Goal: Task Accomplishment & Management: Use online tool/utility

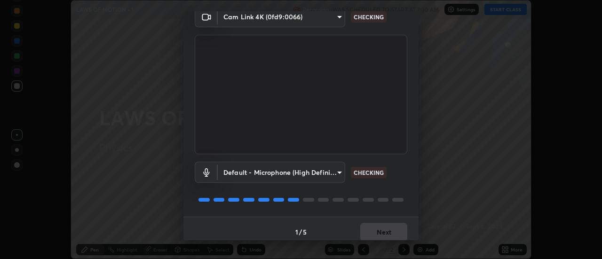
scroll to position [49, 0]
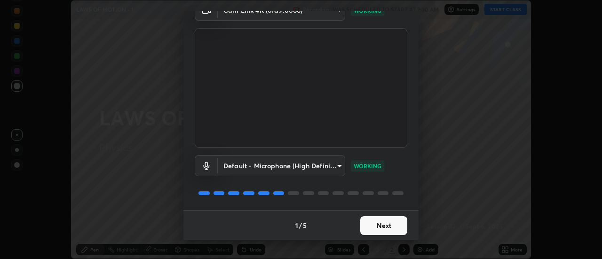
click at [392, 231] on button "Next" at bounding box center [383, 225] width 47 height 19
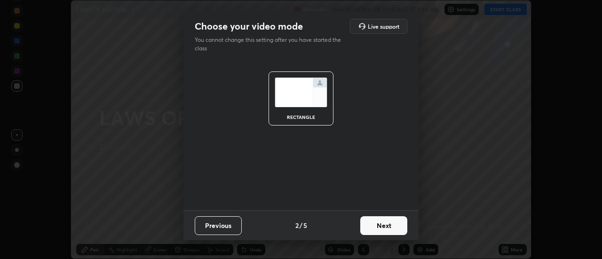
click at [392, 228] on button "Next" at bounding box center [383, 225] width 47 height 19
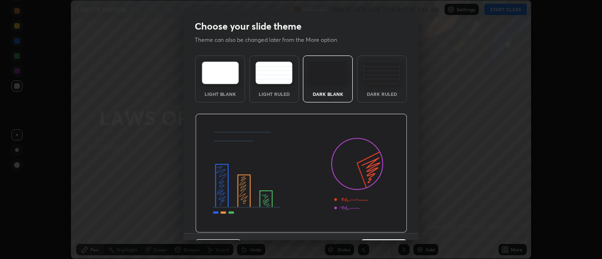
click at [395, 216] on img at bounding box center [301, 174] width 212 height 120
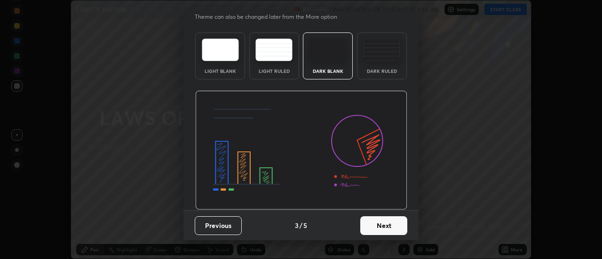
click at [391, 227] on button "Next" at bounding box center [383, 225] width 47 height 19
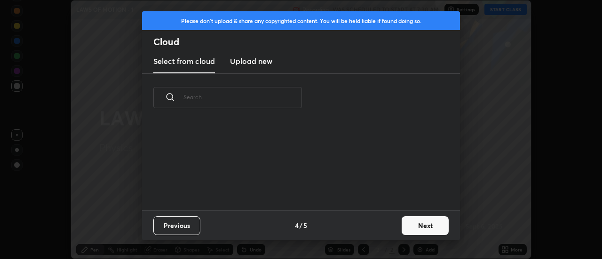
click at [434, 230] on button "Next" at bounding box center [425, 225] width 47 height 19
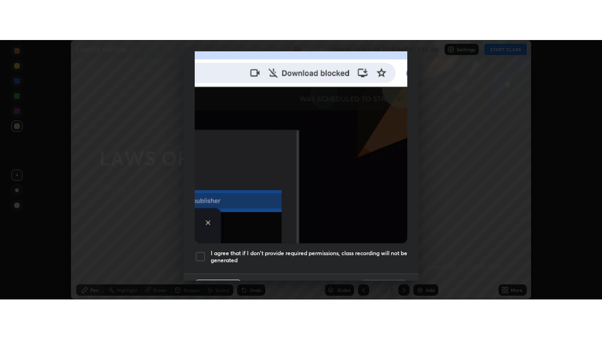
scroll to position [241, 0]
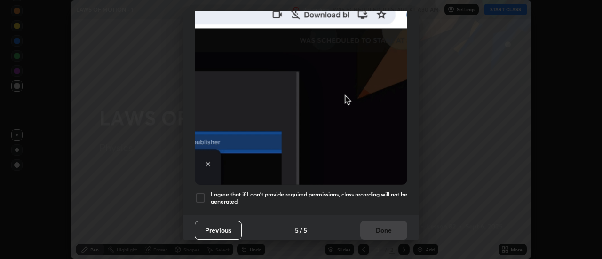
click at [200, 194] on div at bounding box center [200, 197] width 11 height 11
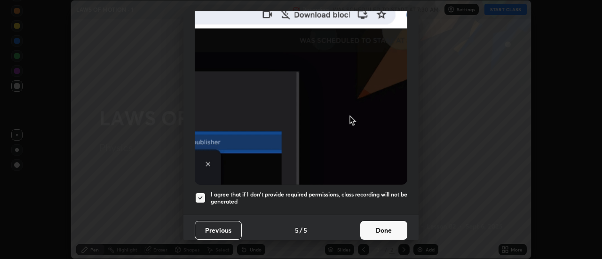
click at [389, 226] on button "Done" at bounding box center [383, 230] width 47 height 19
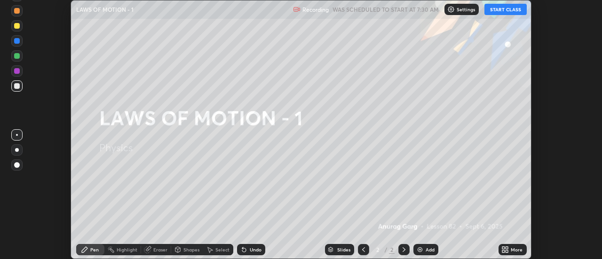
click at [503, 9] on button "START CLASS" at bounding box center [506, 9] width 42 height 11
click at [514, 250] on div "More" at bounding box center [517, 249] width 12 height 5
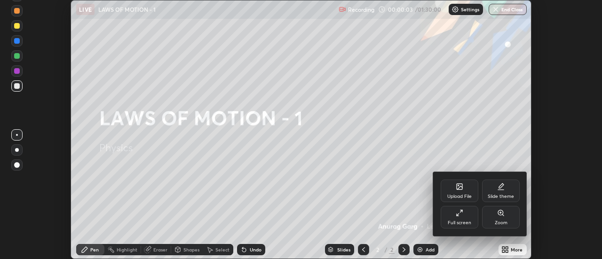
click at [460, 215] on icon at bounding box center [460, 213] width 8 height 8
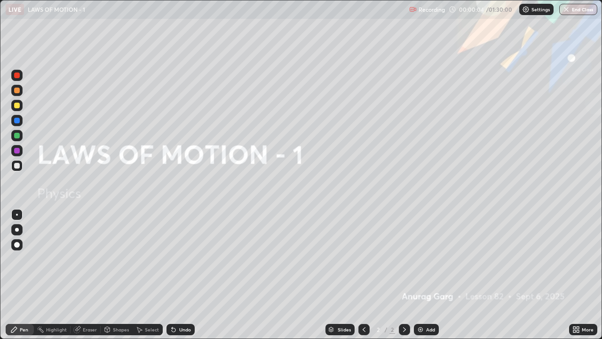
scroll to position [339, 602]
click at [17, 230] on div at bounding box center [17, 230] width 4 height 4
click at [18, 105] on div at bounding box center [17, 106] width 6 height 6
click at [182, 259] on div "Undo" at bounding box center [185, 329] width 12 height 5
click at [181, 259] on div "Undo" at bounding box center [181, 329] width 28 height 11
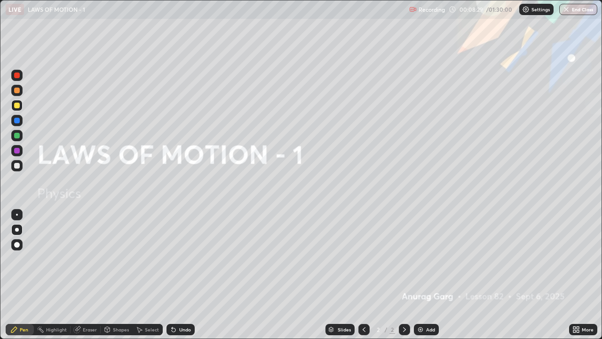
click at [426, 259] on div "Add" at bounding box center [430, 329] width 9 height 5
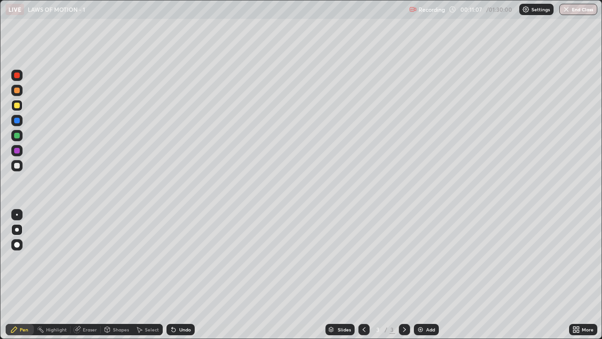
click at [148, 259] on div "Select" at bounding box center [152, 329] width 14 height 5
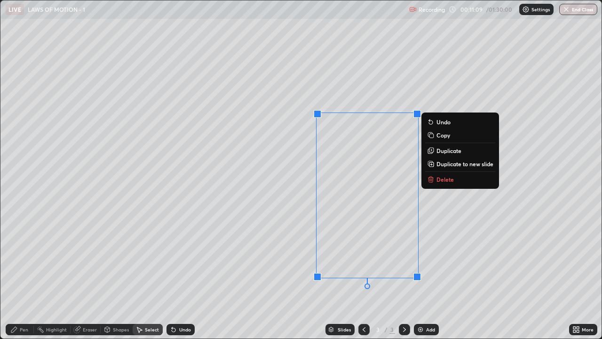
click at [440, 182] on p "Delete" at bounding box center [445, 179] width 17 height 8
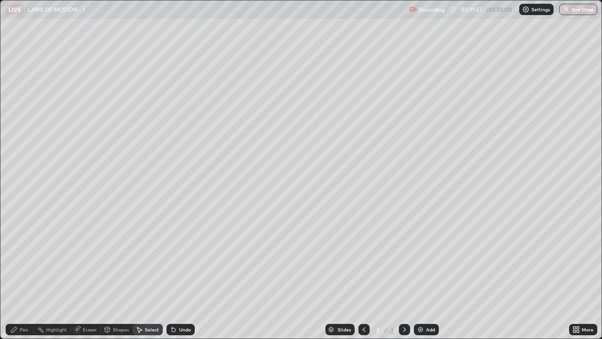
click at [119, 259] on div "Shapes" at bounding box center [121, 329] width 16 height 5
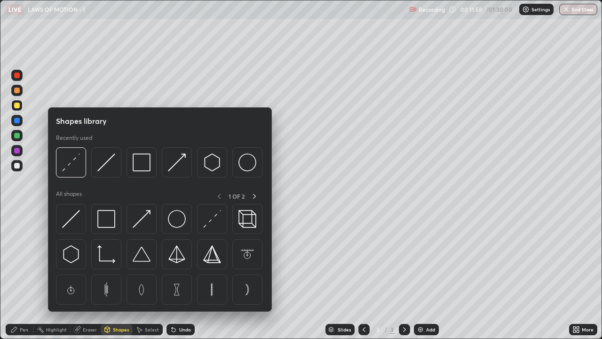
click at [90, 259] on div "Eraser" at bounding box center [90, 329] width 14 height 5
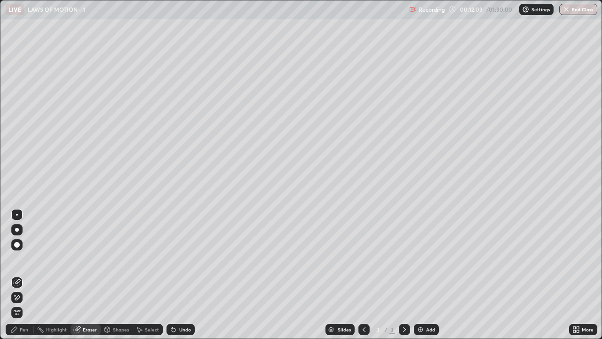
click at [25, 259] on div "Pen" at bounding box center [24, 329] width 8 height 5
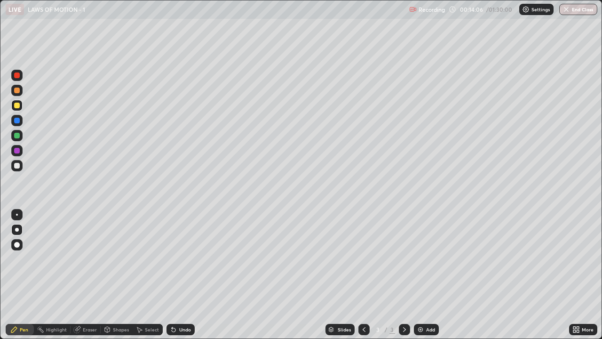
click at [122, 259] on div "Shapes" at bounding box center [121, 329] width 16 height 5
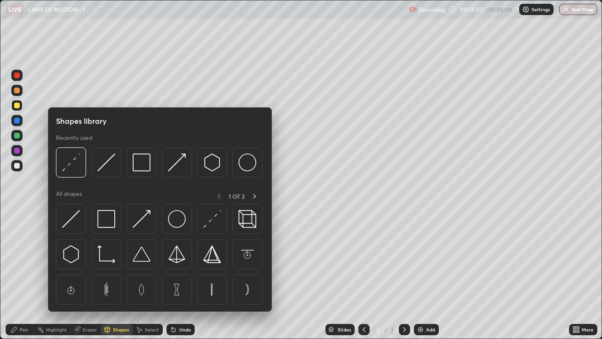
click at [91, 259] on div "Eraser" at bounding box center [90, 329] width 14 height 5
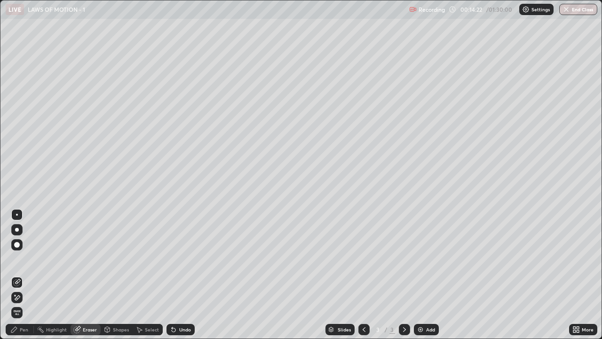
click at [16, 259] on icon at bounding box center [14, 330] width 6 height 6
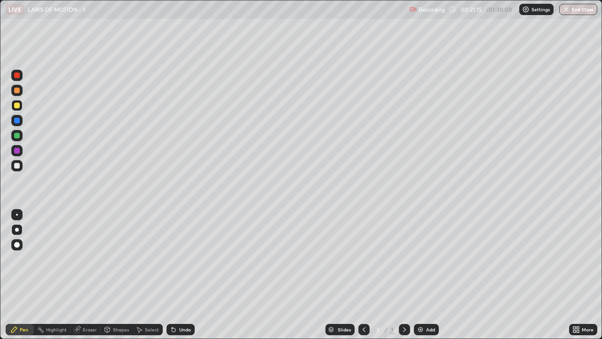
click at [417, 259] on img at bounding box center [421, 330] width 8 height 8
click at [153, 259] on div "Select" at bounding box center [152, 329] width 14 height 5
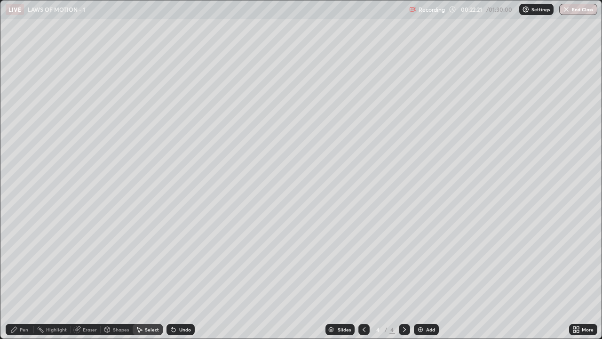
click at [85, 259] on div "Eraser" at bounding box center [90, 329] width 14 height 5
click at [19, 259] on div "Pen" at bounding box center [20, 329] width 28 height 11
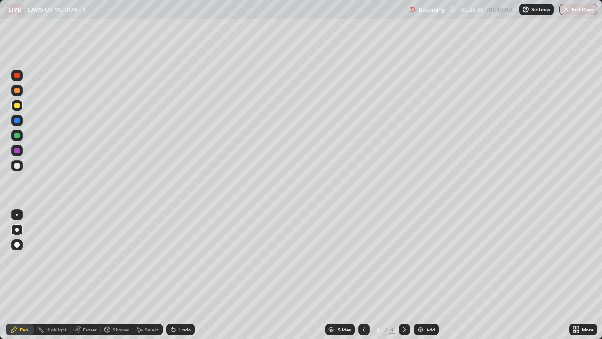
click at [187, 259] on div "Undo" at bounding box center [181, 329] width 28 height 11
click at [185, 259] on div "Undo" at bounding box center [181, 329] width 28 height 11
click at [417, 259] on img at bounding box center [421, 330] width 8 height 8
click at [18, 167] on div at bounding box center [17, 166] width 6 height 6
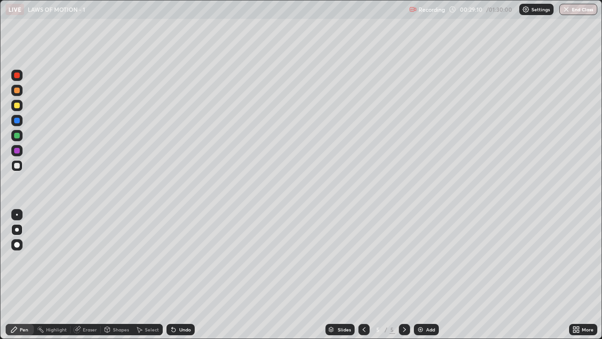
click at [183, 259] on div "Undo" at bounding box center [181, 329] width 28 height 11
click at [187, 259] on div "Undo" at bounding box center [185, 329] width 12 height 5
click at [189, 259] on div "Undo" at bounding box center [185, 329] width 12 height 5
click at [419, 259] on img at bounding box center [421, 330] width 8 height 8
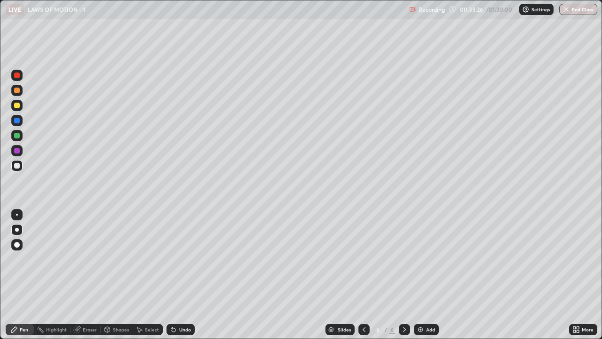
click at [182, 259] on div "Undo" at bounding box center [185, 329] width 12 height 5
click at [185, 259] on div "Undo" at bounding box center [185, 329] width 12 height 5
click at [187, 259] on div "Undo" at bounding box center [185, 329] width 12 height 5
click at [17, 245] on div at bounding box center [17, 245] width 6 height 6
click at [25, 259] on div "Pen" at bounding box center [24, 329] width 8 height 5
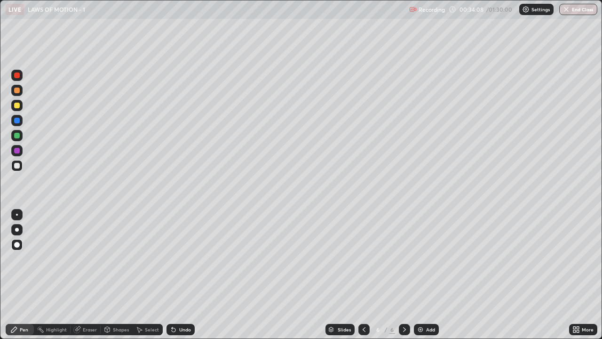
click at [16, 228] on div at bounding box center [17, 230] width 4 height 4
click at [20, 107] on div at bounding box center [16, 105] width 11 height 11
click at [19, 166] on div at bounding box center [17, 166] width 6 height 6
click at [17, 88] on div at bounding box center [17, 91] width 6 height 6
click at [16, 167] on div at bounding box center [17, 166] width 6 height 6
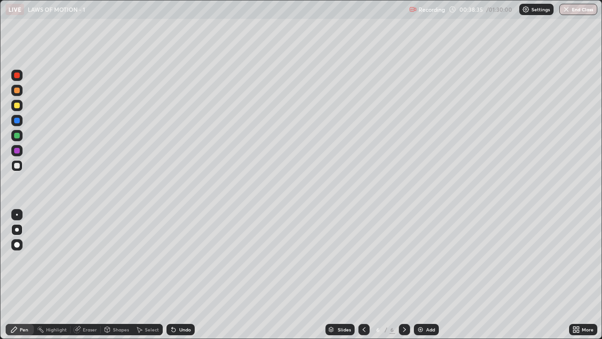
click at [17, 134] on div at bounding box center [17, 136] width 6 height 6
click at [426, 259] on div "Add" at bounding box center [430, 329] width 9 height 5
click at [19, 167] on div at bounding box center [17, 166] width 6 height 6
click at [17, 91] on div at bounding box center [17, 91] width 6 height 6
click at [93, 259] on div "Eraser" at bounding box center [86, 329] width 30 height 11
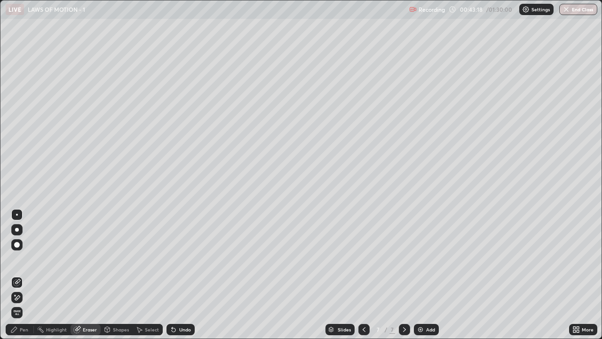
click at [25, 259] on div "Pen" at bounding box center [24, 329] width 8 height 5
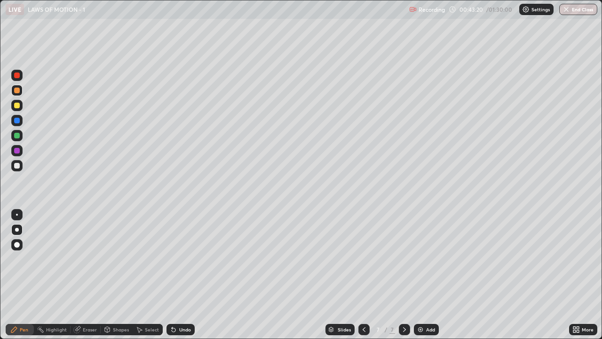
click at [17, 105] on div at bounding box center [17, 106] width 6 height 6
click at [183, 259] on div "Undo" at bounding box center [185, 329] width 12 height 5
click at [89, 259] on div "Eraser" at bounding box center [86, 329] width 30 height 11
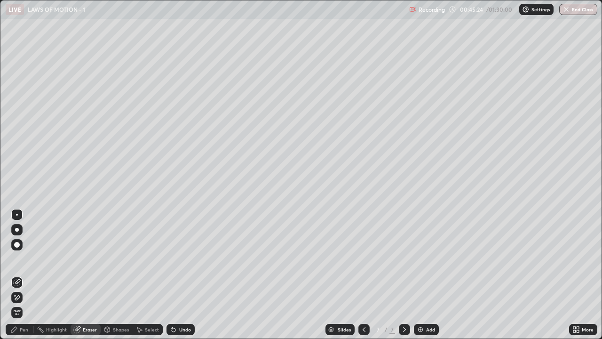
click at [26, 259] on div "Pen" at bounding box center [24, 329] width 8 height 5
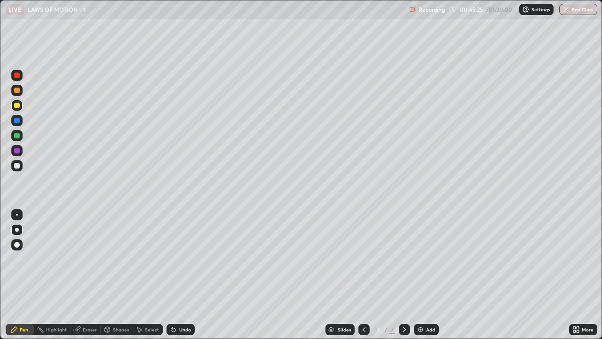
click at [17, 90] on div at bounding box center [17, 91] width 6 height 6
click at [419, 259] on img at bounding box center [421, 330] width 8 height 8
click at [17, 104] on div at bounding box center [17, 106] width 6 height 6
click at [187, 259] on div "Undo" at bounding box center [181, 329] width 28 height 11
click at [186, 259] on div "Undo" at bounding box center [181, 329] width 28 height 11
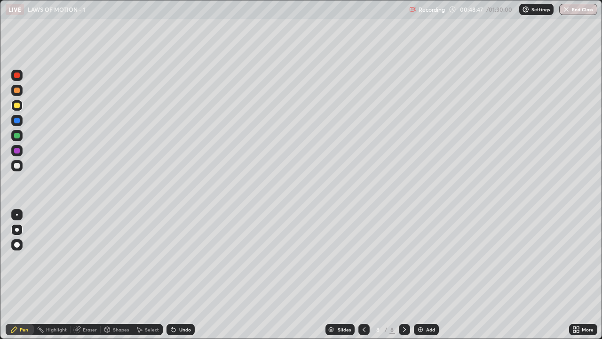
click at [183, 259] on div "Undo" at bounding box center [181, 329] width 28 height 11
click at [182, 259] on div "Undo" at bounding box center [181, 329] width 28 height 11
click at [184, 259] on div "Undo" at bounding box center [181, 329] width 28 height 11
click at [18, 167] on div at bounding box center [17, 166] width 6 height 6
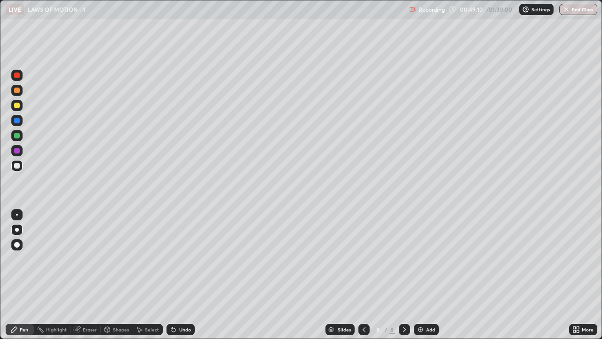
click at [16, 106] on div at bounding box center [17, 106] width 6 height 6
click at [19, 90] on div at bounding box center [17, 91] width 6 height 6
click at [147, 259] on div "Select" at bounding box center [152, 329] width 14 height 5
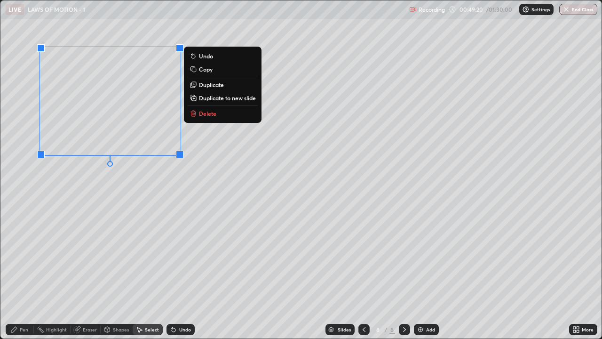
click at [217, 99] on p "Duplicate to new slide" at bounding box center [227, 98] width 57 height 8
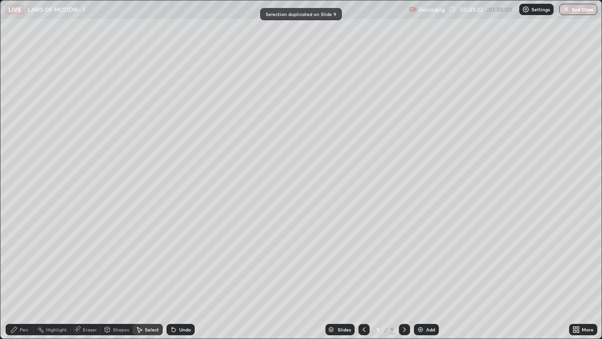
click at [363, 259] on icon at bounding box center [364, 330] width 8 height 8
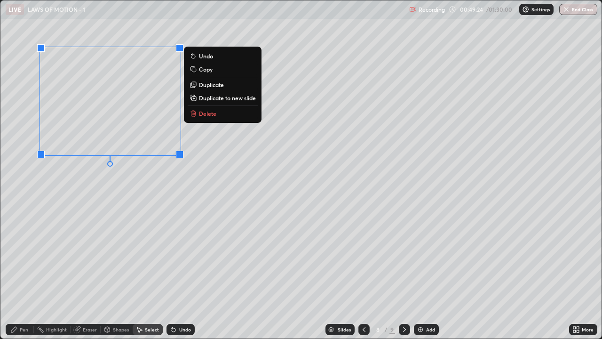
click at [211, 87] on p "Duplicate" at bounding box center [211, 85] width 25 height 8
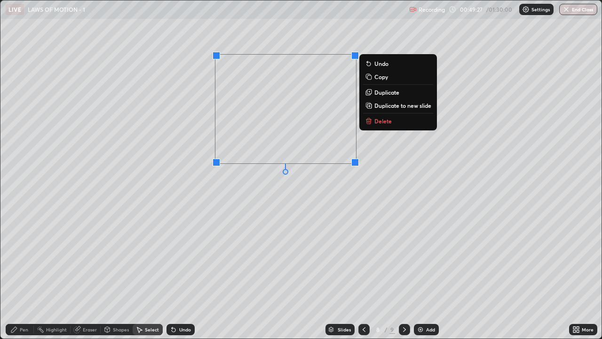
click at [272, 230] on div "0 ° Undo Copy Duplicate Duplicate to new slide Delete" at bounding box center [300, 169] width 601 height 338
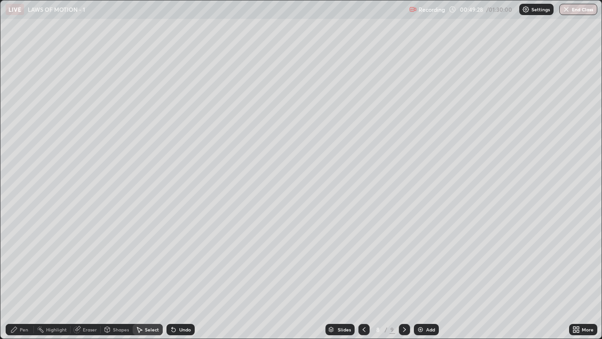
click at [88, 259] on div "Eraser" at bounding box center [90, 329] width 14 height 5
click at [26, 259] on div "Pen" at bounding box center [24, 329] width 8 height 5
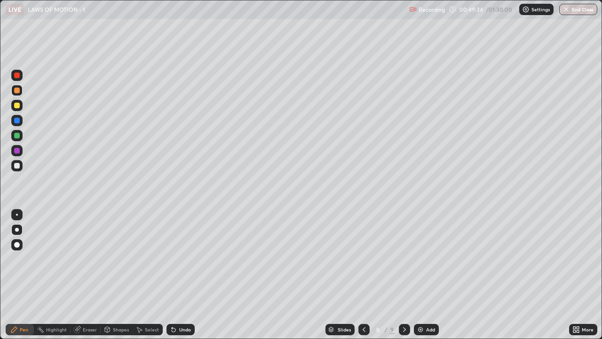
click at [16, 106] on div at bounding box center [17, 106] width 6 height 6
click at [19, 167] on div at bounding box center [17, 166] width 6 height 6
click at [18, 107] on div at bounding box center [17, 106] width 6 height 6
click at [431, 259] on div "Add" at bounding box center [426, 329] width 25 height 11
click at [367, 259] on div at bounding box center [363, 329] width 11 height 11
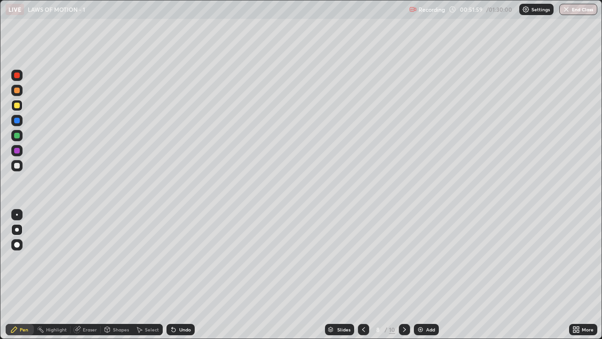
click at [18, 88] on div at bounding box center [17, 91] width 6 height 6
click at [424, 259] on div "Add" at bounding box center [426, 329] width 25 height 11
click at [363, 259] on icon at bounding box center [364, 330] width 8 height 8
click at [187, 259] on div "Undo" at bounding box center [185, 329] width 12 height 5
click at [421, 259] on img at bounding box center [421, 330] width 8 height 8
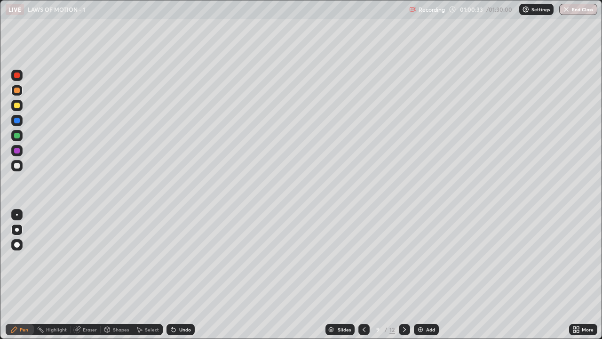
click at [89, 259] on div "Eraser" at bounding box center [90, 329] width 14 height 5
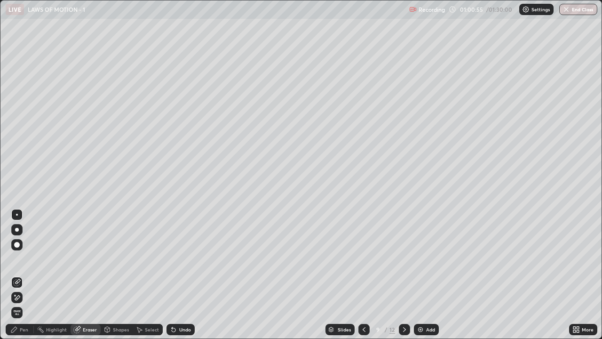
click at [23, 259] on div "Pen" at bounding box center [24, 329] width 8 height 5
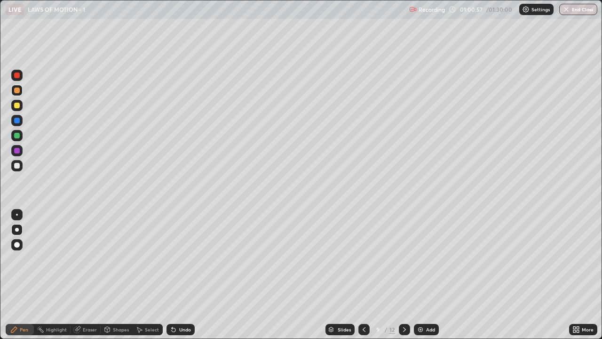
click at [363, 259] on icon at bounding box center [364, 330] width 8 height 8
click at [405, 259] on icon at bounding box center [405, 330] width 8 height 8
click at [18, 104] on div at bounding box center [17, 106] width 6 height 6
click at [367, 259] on div at bounding box center [364, 329] width 11 height 11
click at [404, 259] on icon at bounding box center [405, 330] width 8 height 8
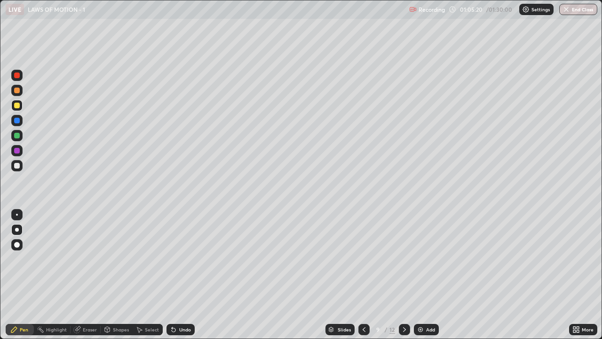
click at [424, 259] on div "Add" at bounding box center [426, 329] width 25 height 11
click at [16, 88] on div at bounding box center [17, 91] width 6 height 6
click at [183, 259] on div "Undo" at bounding box center [185, 329] width 12 height 5
click at [185, 259] on div "Undo" at bounding box center [185, 329] width 12 height 5
click at [188, 259] on div "Undo" at bounding box center [185, 329] width 12 height 5
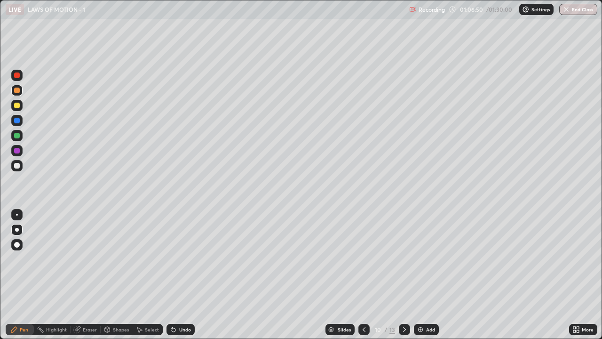
click at [190, 259] on div "Undo" at bounding box center [181, 329] width 28 height 11
click at [199, 259] on div "Slides 10 / 13 Add" at bounding box center [382, 329] width 375 height 19
click at [183, 259] on div "Undo" at bounding box center [185, 329] width 12 height 5
click at [363, 259] on icon at bounding box center [364, 330] width 8 height 8
click at [359, 259] on div at bounding box center [364, 329] width 11 height 11
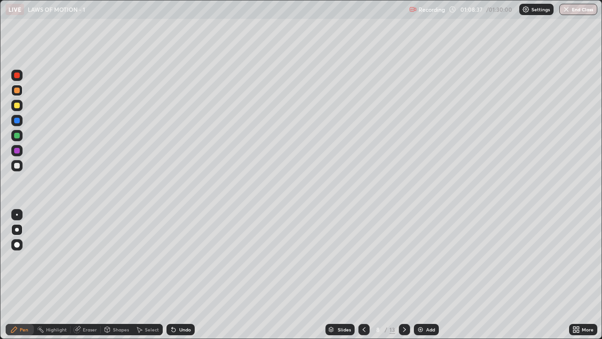
click at [404, 259] on icon at bounding box center [405, 330] width 8 height 8
click at [97, 259] on div "Eraser" at bounding box center [86, 329] width 30 height 11
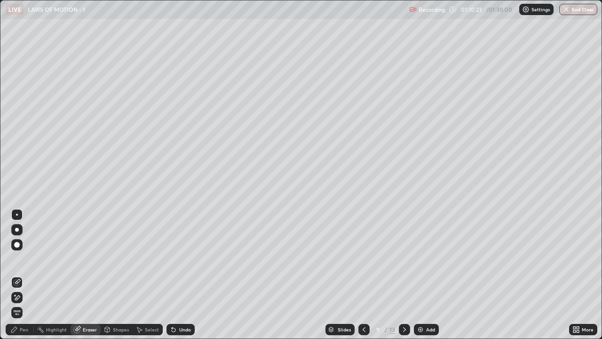
click at [24, 259] on div "Pen" at bounding box center [24, 329] width 8 height 5
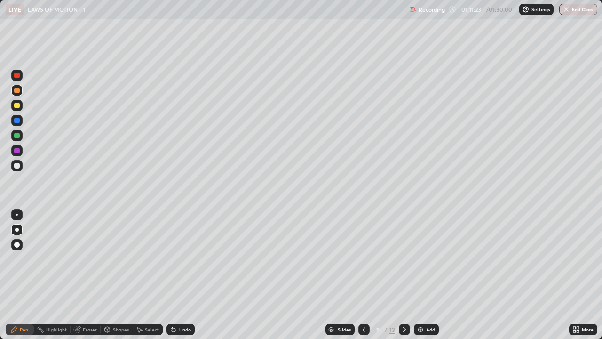
click at [417, 259] on img at bounding box center [421, 330] width 8 height 8
click at [87, 259] on div "Eraser" at bounding box center [86, 329] width 30 height 11
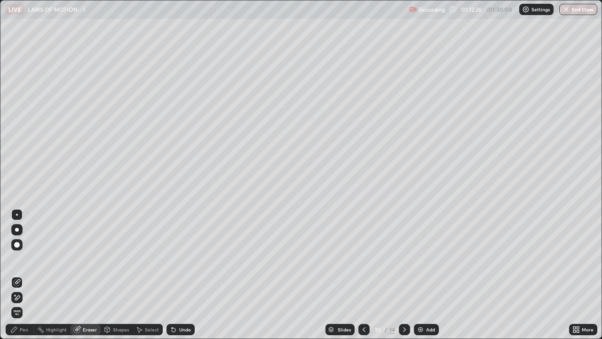
click at [23, 259] on div "Pen" at bounding box center [24, 329] width 8 height 5
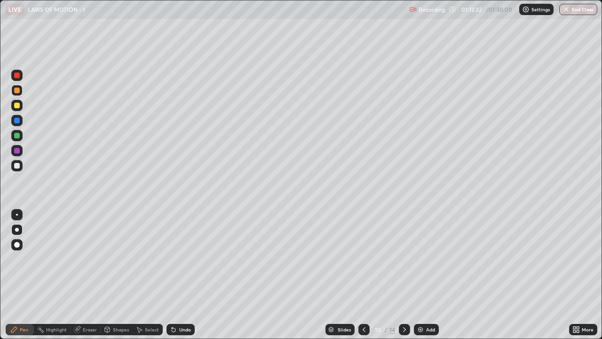
click at [17, 105] on div at bounding box center [17, 106] width 6 height 6
click at [21, 165] on div at bounding box center [16, 165] width 11 height 11
click at [404, 259] on icon at bounding box center [405, 330] width 8 height 8
click at [363, 259] on icon at bounding box center [364, 330] width 8 height 8
click at [402, 259] on div at bounding box center [404, 329] width 11 height 11
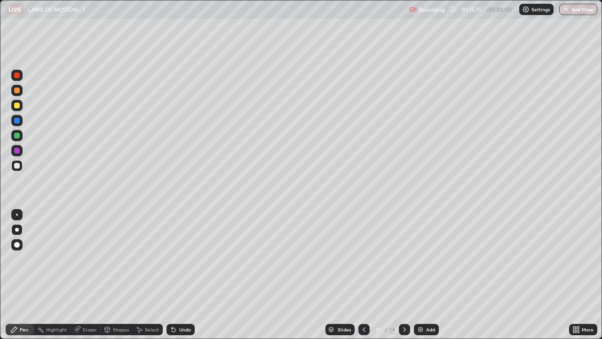
click at [402, 259] on div at bounding box center [404, 329] width 11 height 19
click at [404, 259] on icon at bounding box center [405, 330] width 8 height 8
click at [403, 259] on div at bounding box center [404, 329] width 11 height 11
click at [422, 259] on img at bounding box center [421, 330] width 8 height 8
click at [363, 259] on icon at bounding box center [364, 329] width 3 height 5
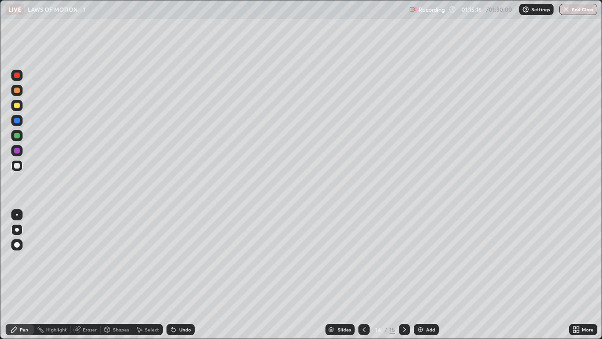
click at [153, 259] on div "Select" at bounding box center [152, 329] width 14 height 5
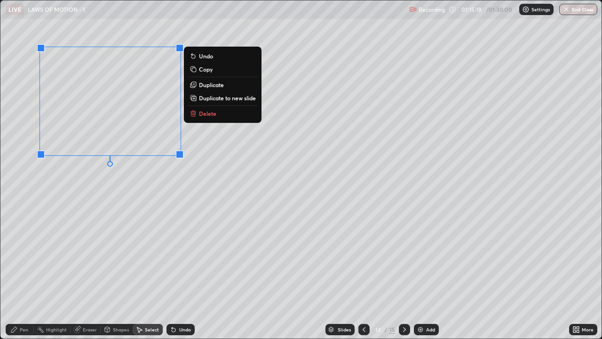
click at [211, 117] on button "Delete" at bounding box center [223, 113] width 70 height 11
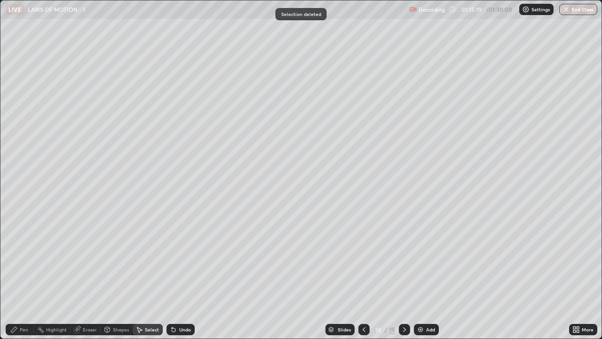
click at [23, 259] on div "Pen" at bounding box center [20, 329] width 28 height 11
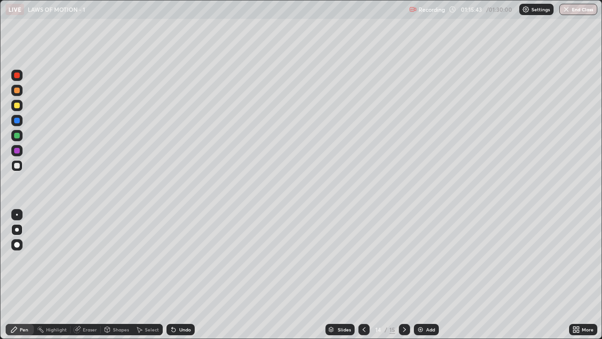
click at [18, 105] on div at bounding box center [17, 106] width 6 height 6
click at [92, 259] on div "Eraser" at bounding box center [86, 329] width 30 height 11
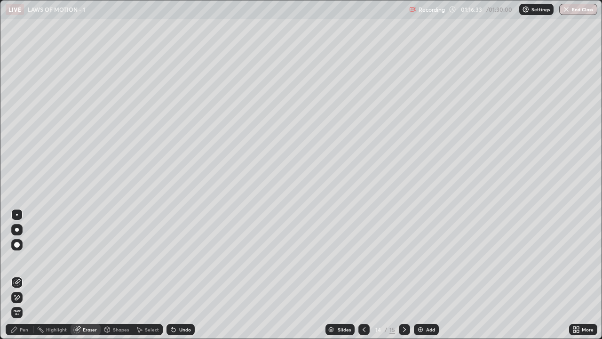
click at [32, 259] on div "Pen" at bounding box center [20, 329] width 28 height 11
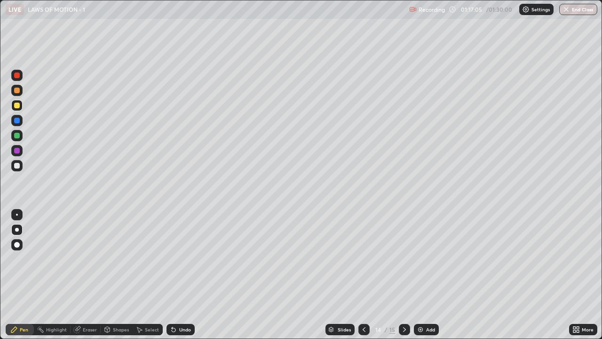
click at [18, 93] on div at bounding box center [17, 91] width 6 height 6
click at [185, 259] on div "Undo" at bounding box center [185, 329] width 12 height 5
click at [184, 259] on div "Undo" at bounding box center [185, 329] width 12 height 5
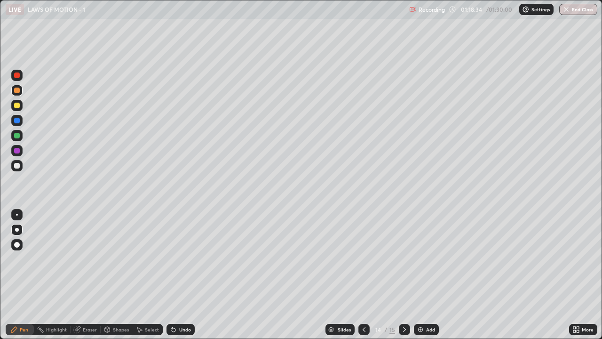
click at [185, 259] on div "Undo" at bounding box center [185, 329] width 12 height 5
click at [184, 259] on div "Undo" at bounding box center [185, 329] width 12 height 5
click at [185, 259] on div "Undo" at bounding box center [185, 329] width 12 height 5
click at [186, 259] on div "Undo" at bounding box center [185, 329] width 12 height 5
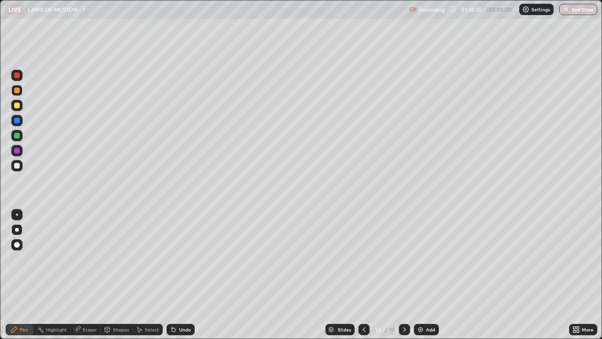
click at [186, 259] on div "Undo" at bounding box center [185, 329] width 12 height 5
click at [185, 259] on div "Undo" at bounding box center [185, 329] width 12 height 5
click at [186, 259] on div "Undo" at bounding box center [181, 329] width 28 height 11
click at [189, 259] on div "Undo" at bounding box center [181, 329] width 28 height 11
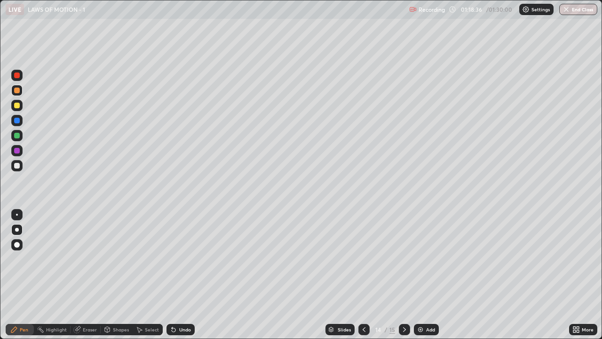
click at [188, 259] on div "Undo" at bounding box center [181, 329] width 28 height 11
click at [189, 259] on div "Undo" at bounding box center [181, 329] width 28 height 11
click at [190, 259] on div "Undo" at bounding box center [181, 329] width 28 height 11
click at [191, 259] on div "Undo" at bounding box center [181, 329] width 28 height 11
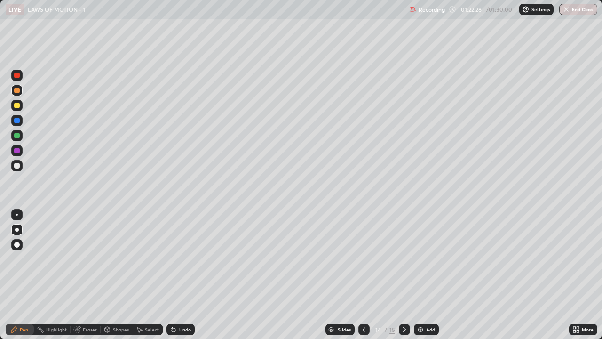
click at [183, 259] on div "Undo" at bounding box center [185, 329] width 12 height 5
click at [182, 259] on div "Undo" at bounding box center [185, 329] width 12 height 5
click at [426, 259] on div "Add" at bounding box center [430, 329] width 9 height 5
click at [362, 259] on icon at bounding box center [364, 330] width 8 height 8
click at [484, 8] on div "01:25:16" at bounding box center [472, 10] width 26 height 6
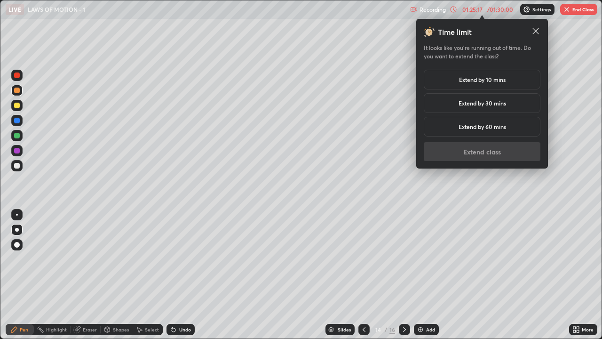
click at [483, 75] on div "Extend by 10 mins" at bounding box center [482, 80] width 117 height 20
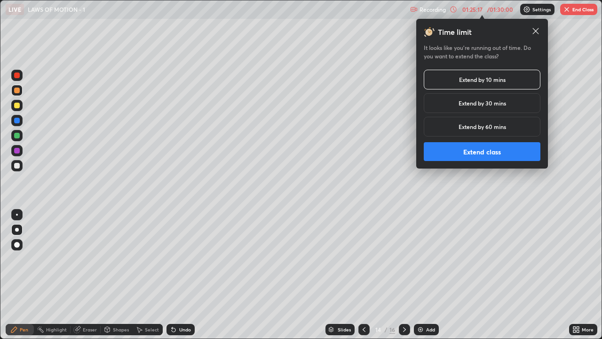
click at [499, 150] on button "Extend class" at bounding box center [482, 151] width 117 height 19
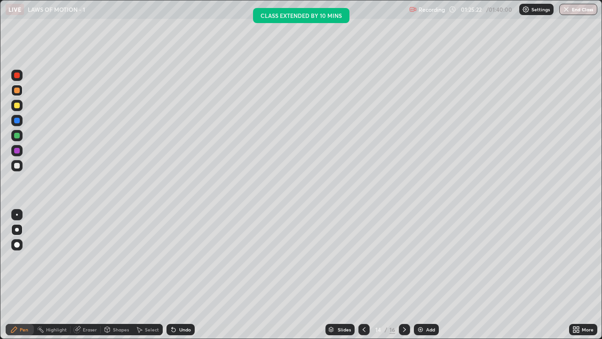
click at [424, 259] on div "Add" at bounding box center [426, 329] width 25 height 11
click at [92, 259] on div "Eraser" at bounding box center [90, 329] width 14 height 5
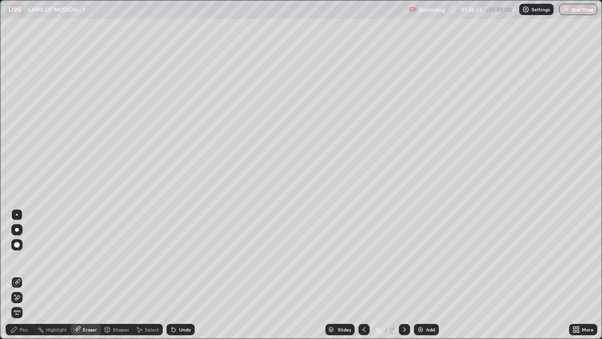
click at [25, 259] on div "Pen" at bounding box center [24, 329] width 8 height 5
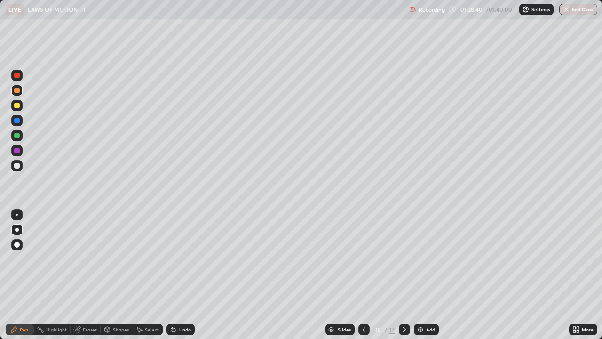
click at [399, 259] on div at bounding box center [404, 329] width 11 height 11
click at [401, 259] on icon at bounding box center [405, 330] width 8 height 8
click at [16, 166] on div at bounding box center [17, 166] width 6 height 6
click at [19, 105] on div at bounding box center [17, 106] width 6 height 6
click at [189, 259] on div "Undo" at bounding box center [181, 329] width 28 height 11
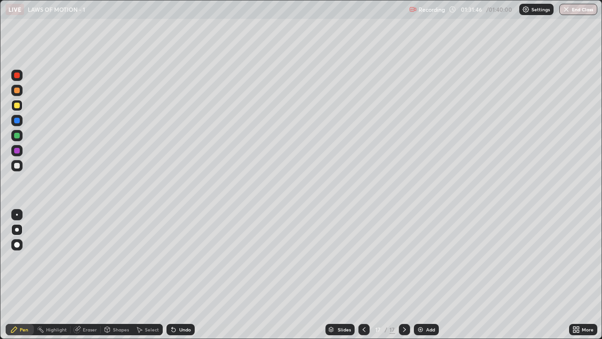
click at [180, 259] on div "Undo" at bounding box center [185, 329] width 12 height 5
click at [179, 259] on div "Undo" at bounding box center [185, 329] width 12 height 5
click at [363, 259] on icon at bounding box center [364, 330] width 8 height 8
click at [365, 259] on icon at bounding box center [364, 330] width 8 height 8
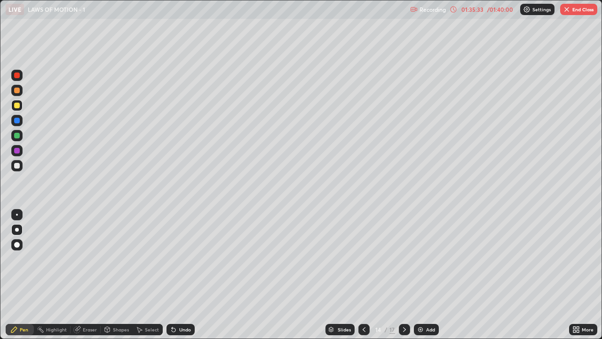
click at [363, 259] on icon at bounding box center [364, 330] width 8 height 8
click at [364, 259] on icon at bounding box center [364, 330] width 8 height 8
click at [363, 259] on icon at bounding box center [364, 330] width 8 height 8
click at [364, 259] on icon at bounding box center [364, 330] width 8 height 8
click at [363, 259] on icon at bounding box center [364, 330] width 8 height 8
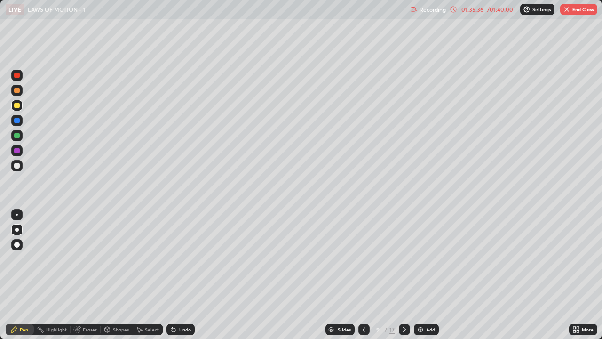
click at [363, 259] on icon at bounding box center [364, 330] width 8 height 8
click at [362, 259] on icon at bounding box center [364, 330] width 8 height 8
click at [403, 259] on icon at bounding box center [405, 330] width 8 height 8
click at [404, 259] on icon at bounding box center [405, 330] width 8 height 8
click at [576, 10] on button "End Class" at bounding box center [578, 9] width 37 height 11
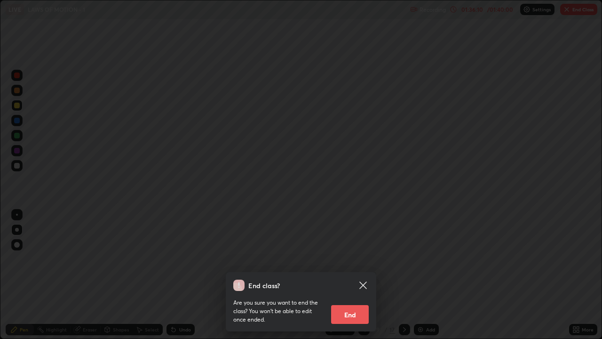
click at [359, 259] on button "End" at bounding box center [350, 314] width 38 height 19
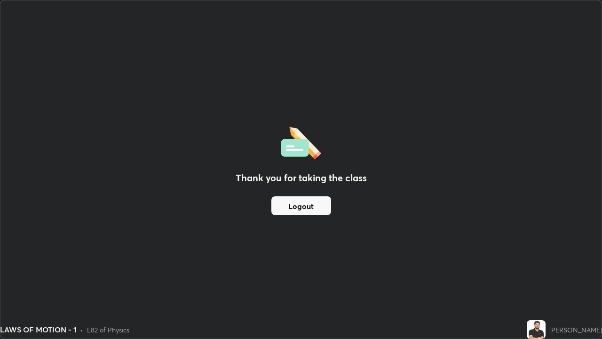
click at [318, 206] on button "Logout" at bounding box center [301, 205] width 60 height 19
